Goal: Task Accomplishment & Management: Manage account settings

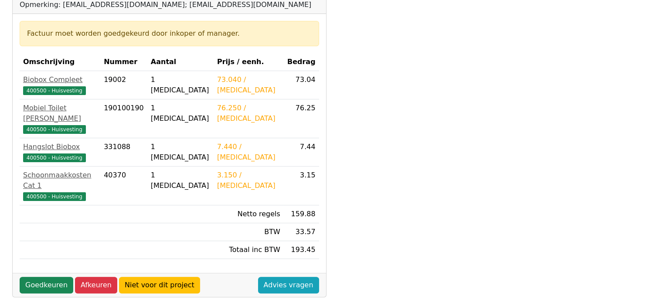
scroll to position [174, 0]
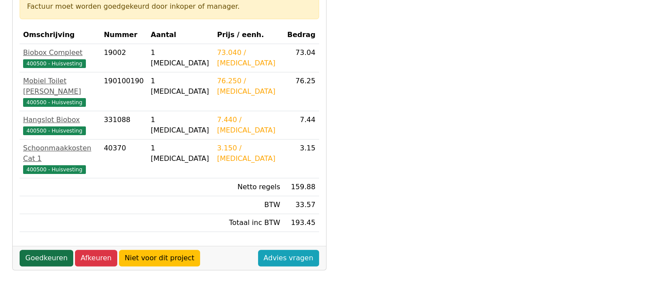
click at [54, 250] on link "Goedkeuren" at bounding box center [47, 258] width 54 height 17
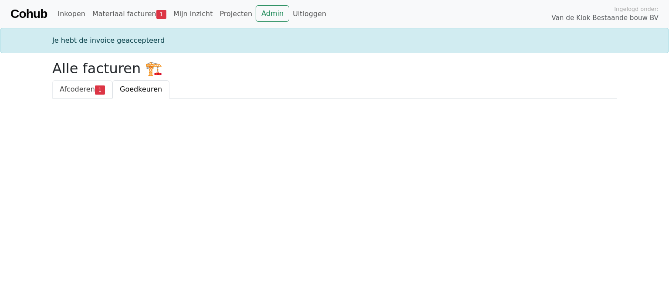
click at [95, 95] on link "Afcoderen 1" at bounding box center [82, 89] width 60 height 18
